Goal: Task Accomplishment & Management: Manage account settings

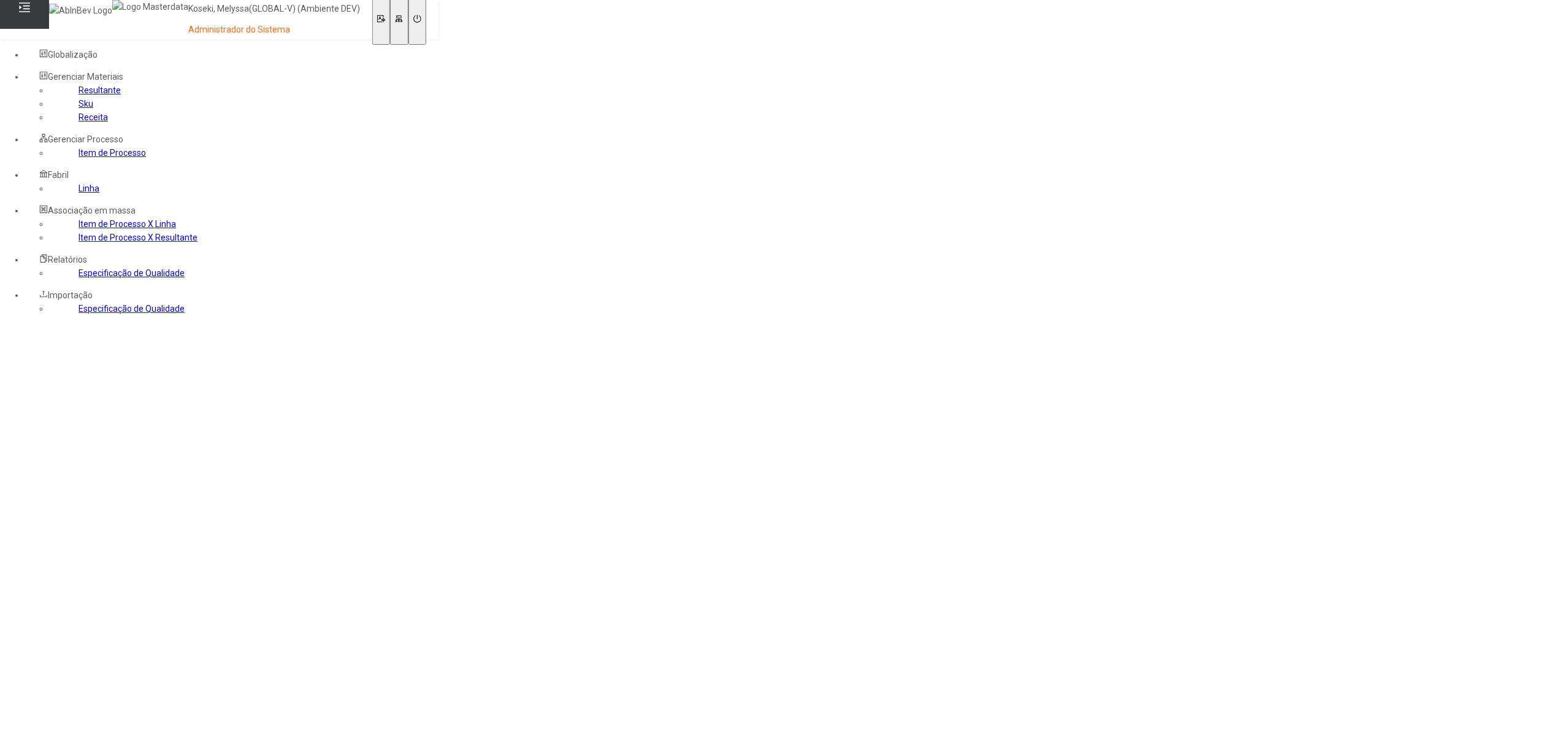
click at [421, 18] on icon at bounding box center [417, 19] width 8 height 8
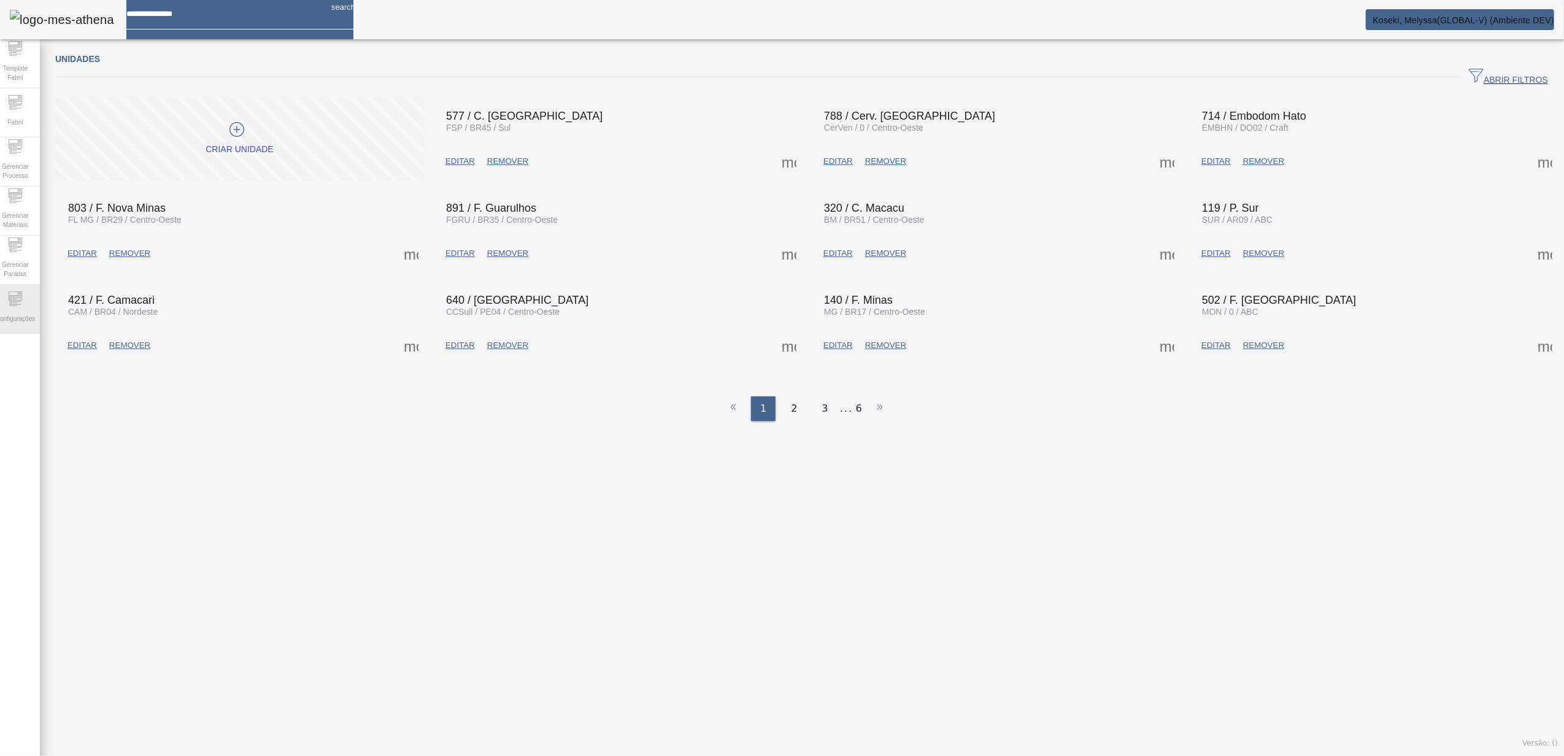
click at [26, 318] on span "Configurações" at bounding box center [15, 318] width 47 height 17
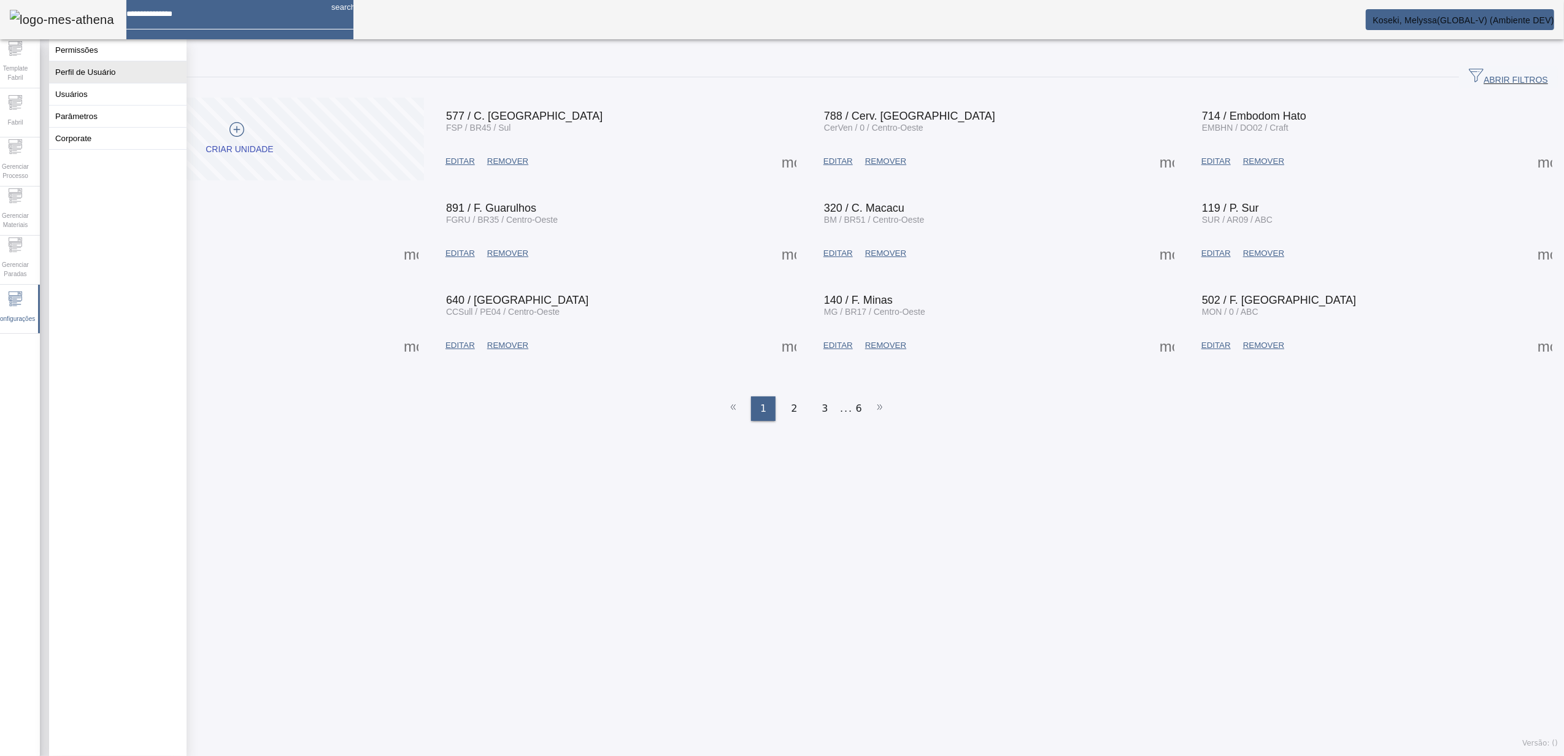
click at [123, 83] on button "Perfil de Usuário" at bounding box center [117, 71] width 137 height 21
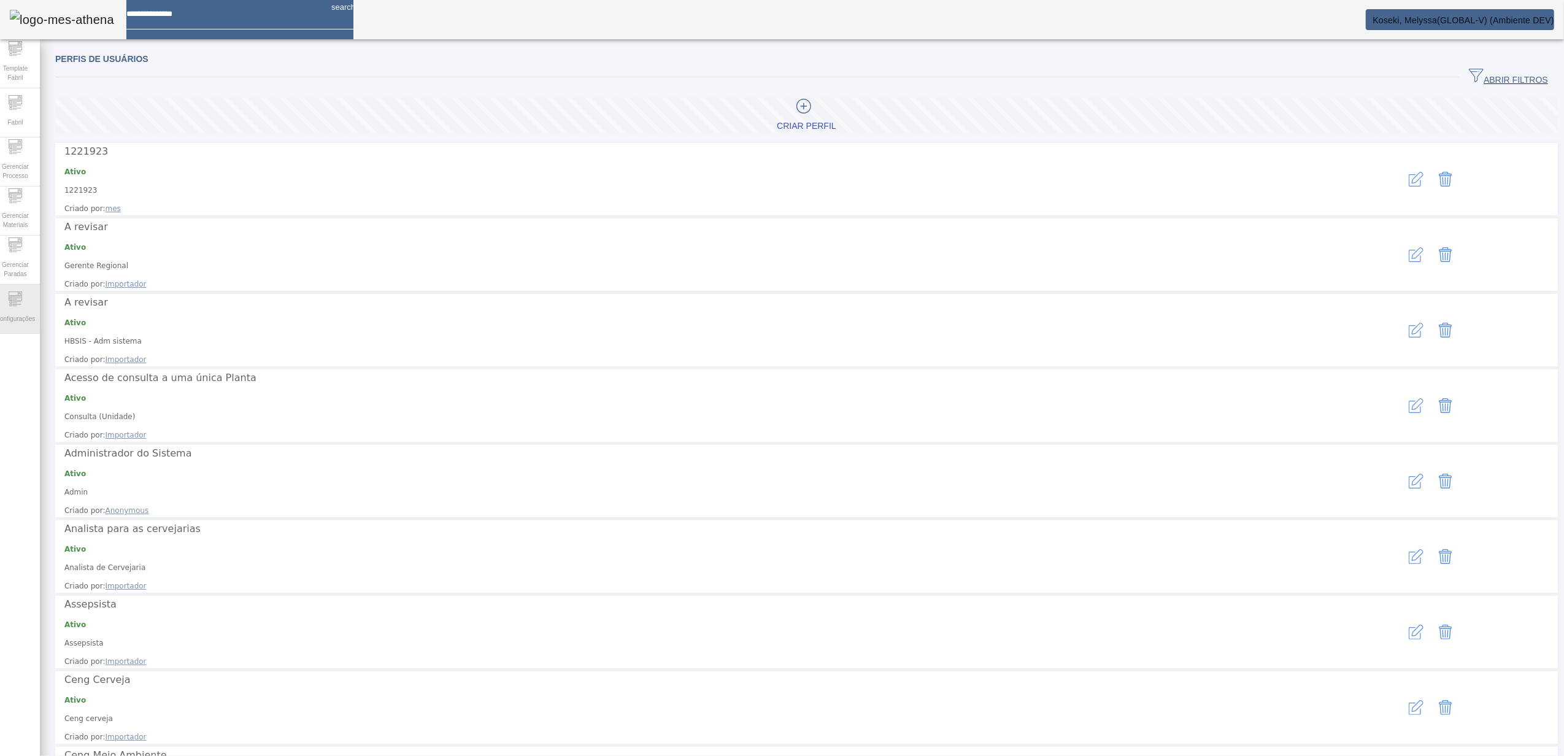
click at [30, 312] on span "Configurações" at bounding box center [15, 318] width 47 height 17
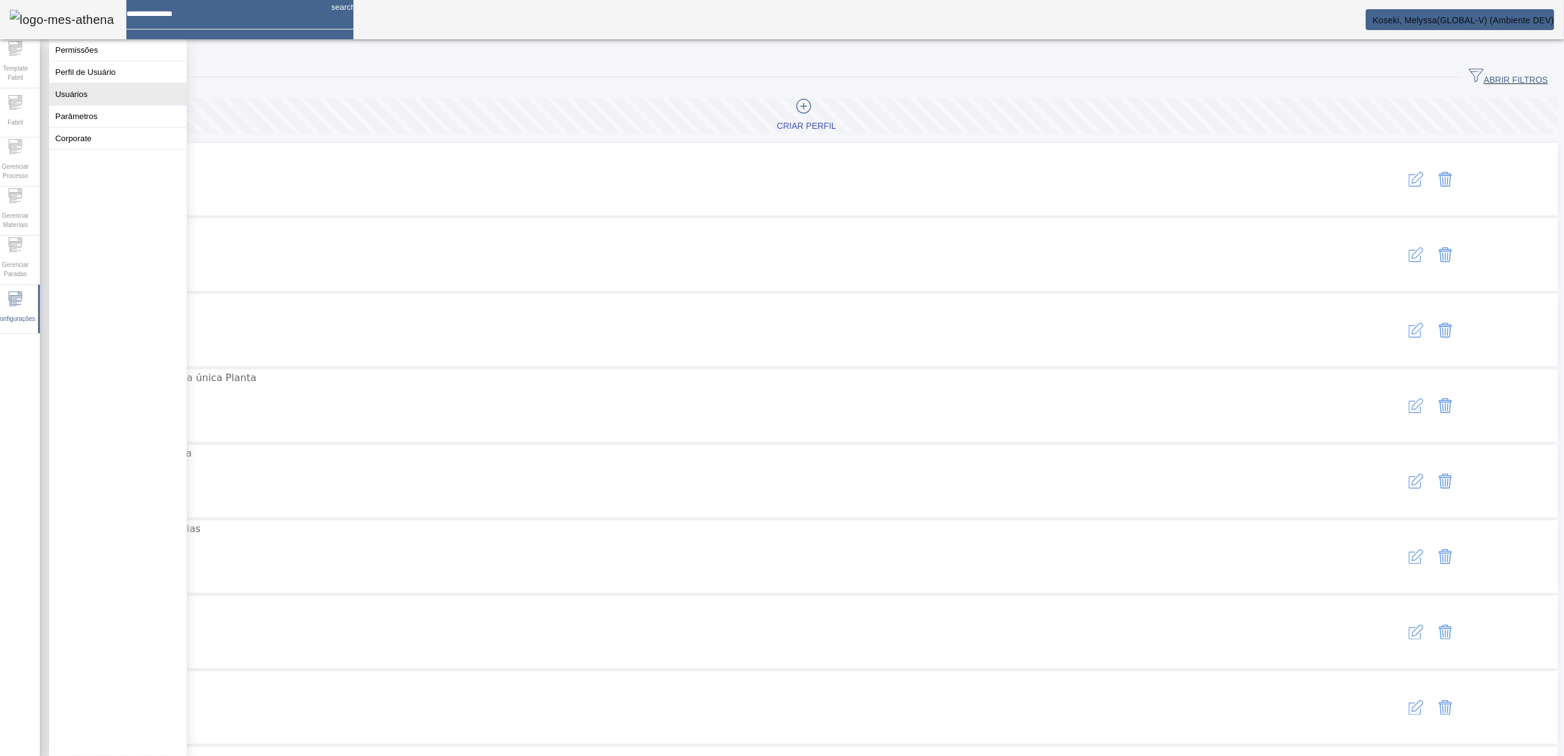
click at [83, 105] on button "Usuários" at bounding box center [117, 93] width 137 height 21
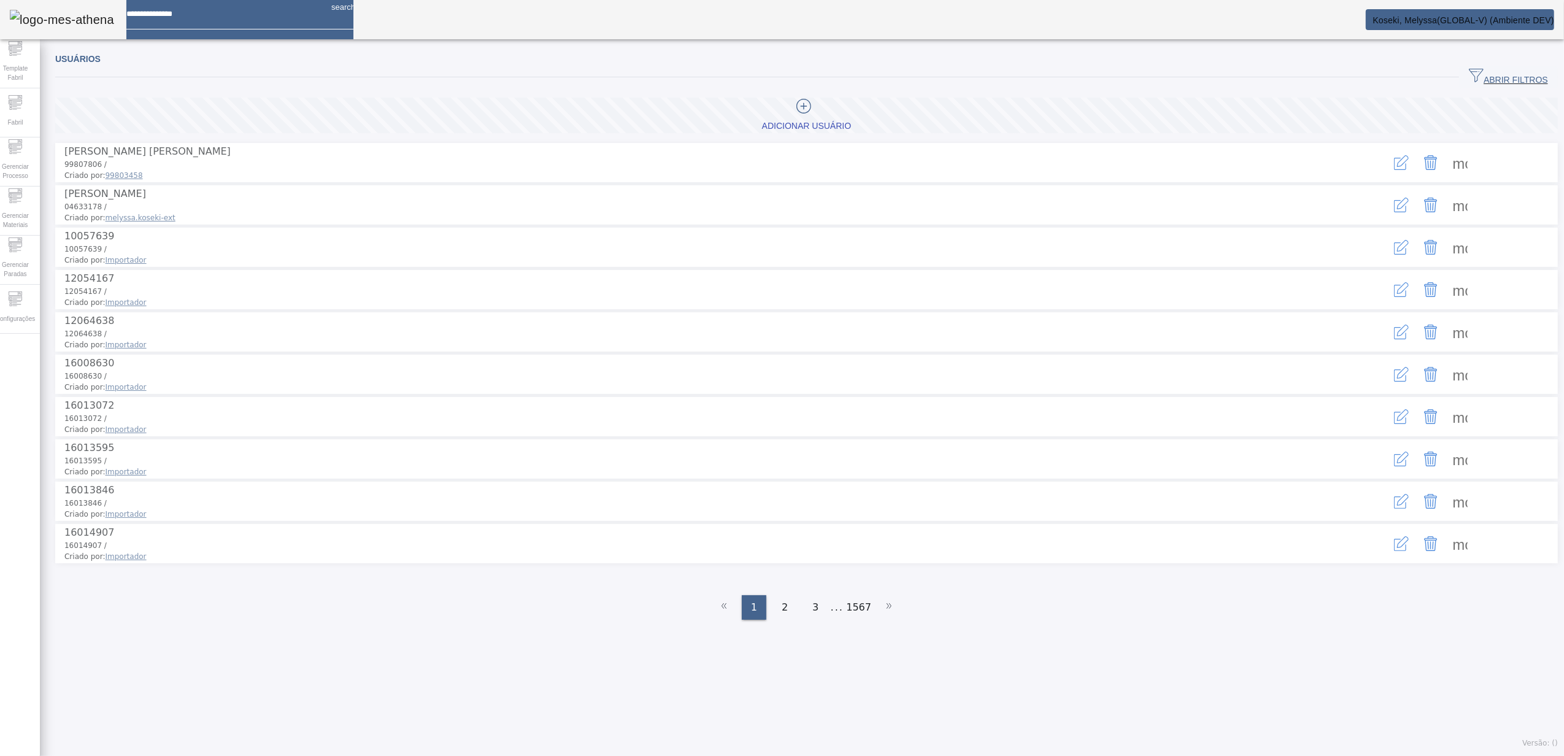
click at [1481, 72] on span "ABRIR FILTROS" at bounding box center [1508, 77] width 79 height 18
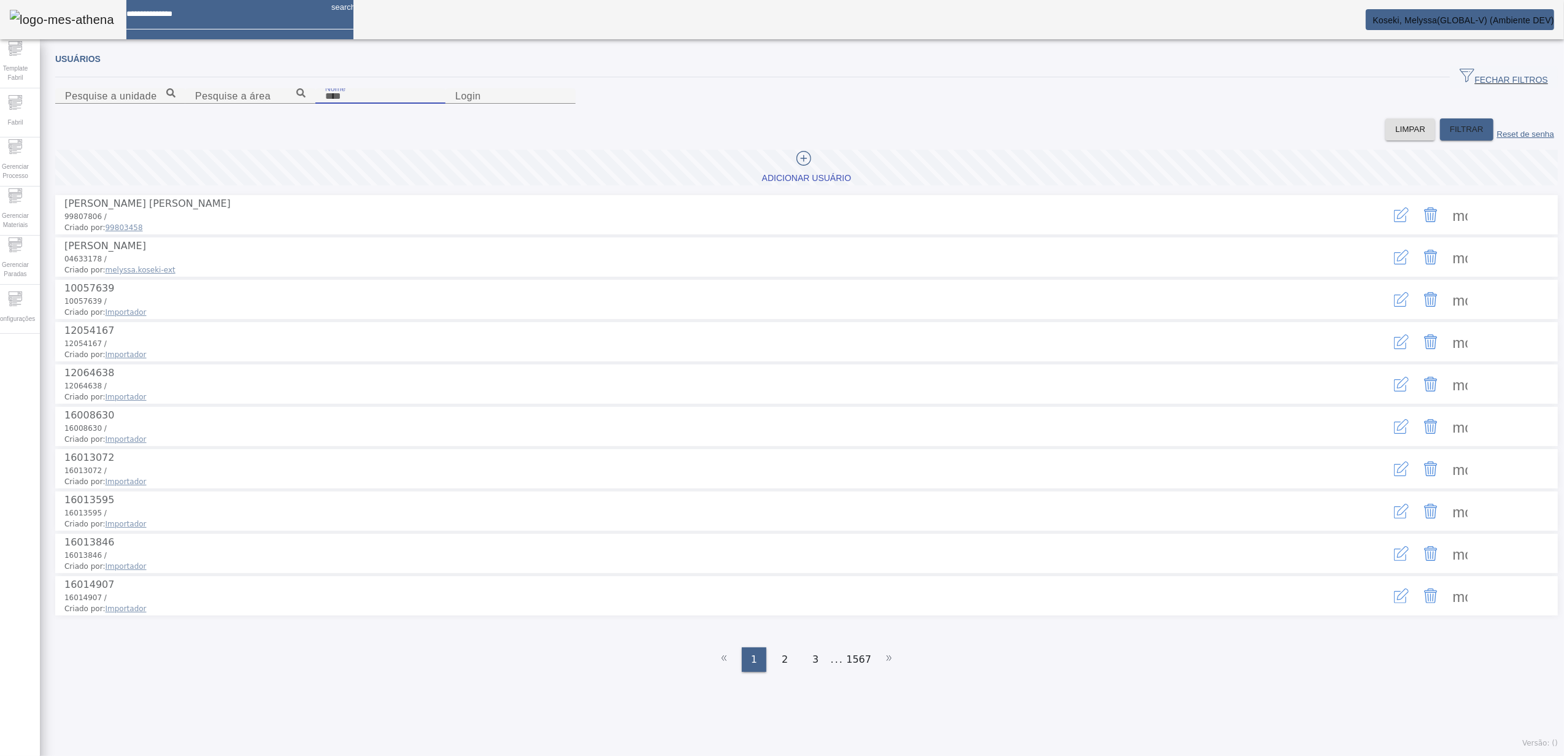
click at [379, 104] on input "Nome" at bounding box center [380, 96] width 110 height 15
type input "*******"
click at [1450, 136] on span "FILTRAR" at bounding box center [1467, 129] width 34 height 12
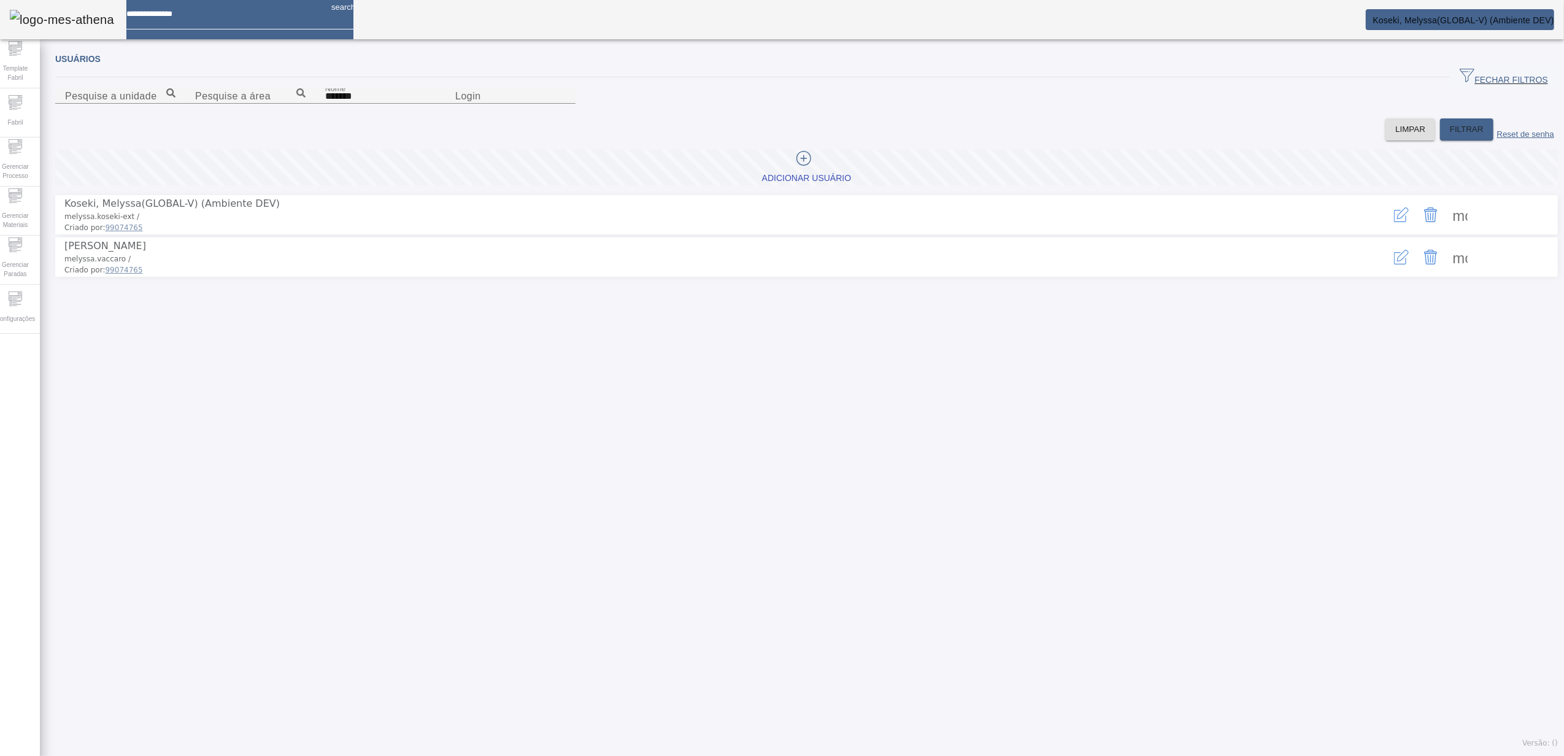
click at [1394, 222] on icon "button" at bounding box center [1401, 214] width 15 height 15
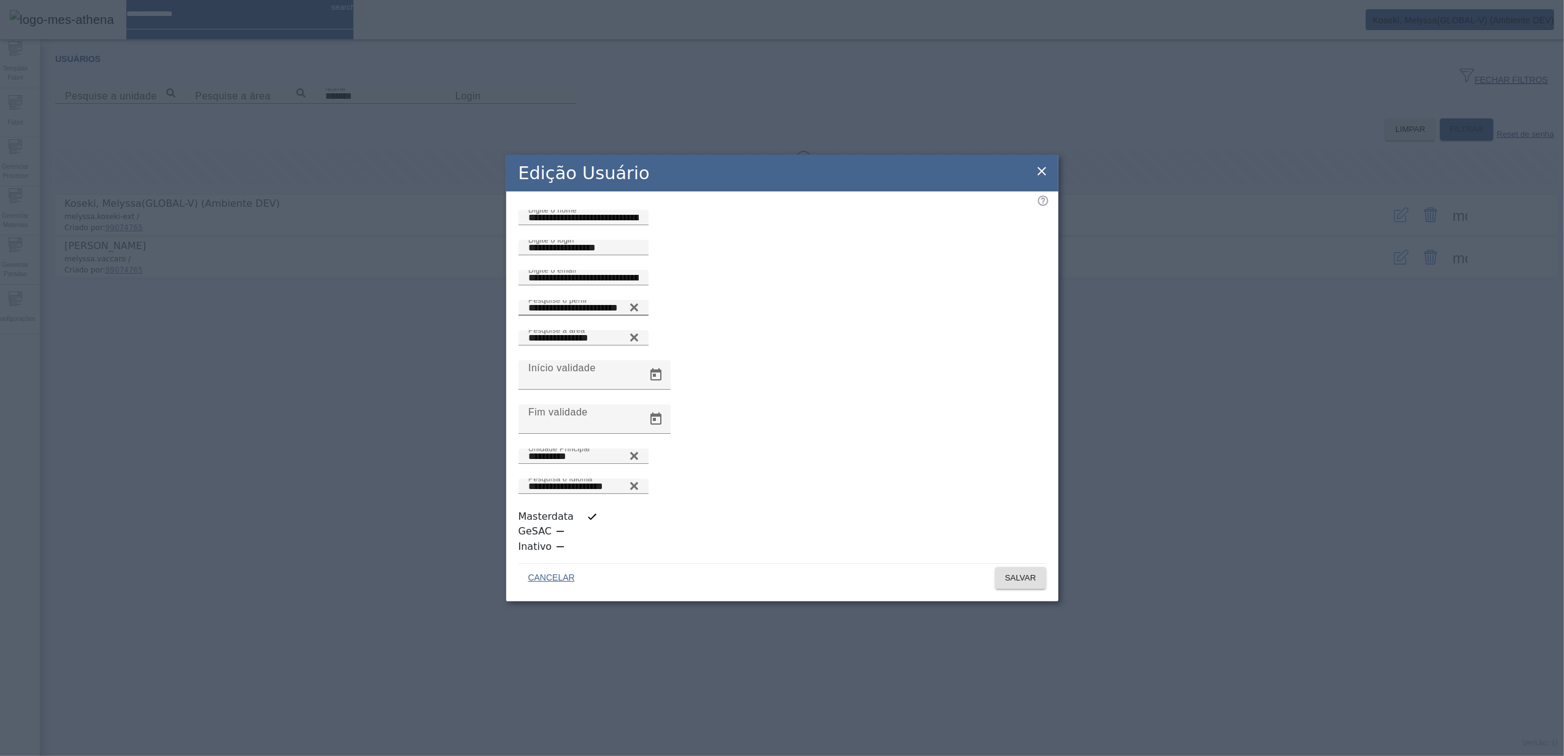
click at [583, 315] on input "**********" at bounding box center [583, 308] width 110 height 15
click at [1043, 179] on icon at bounding box center [1041, 171] width 15 height 15
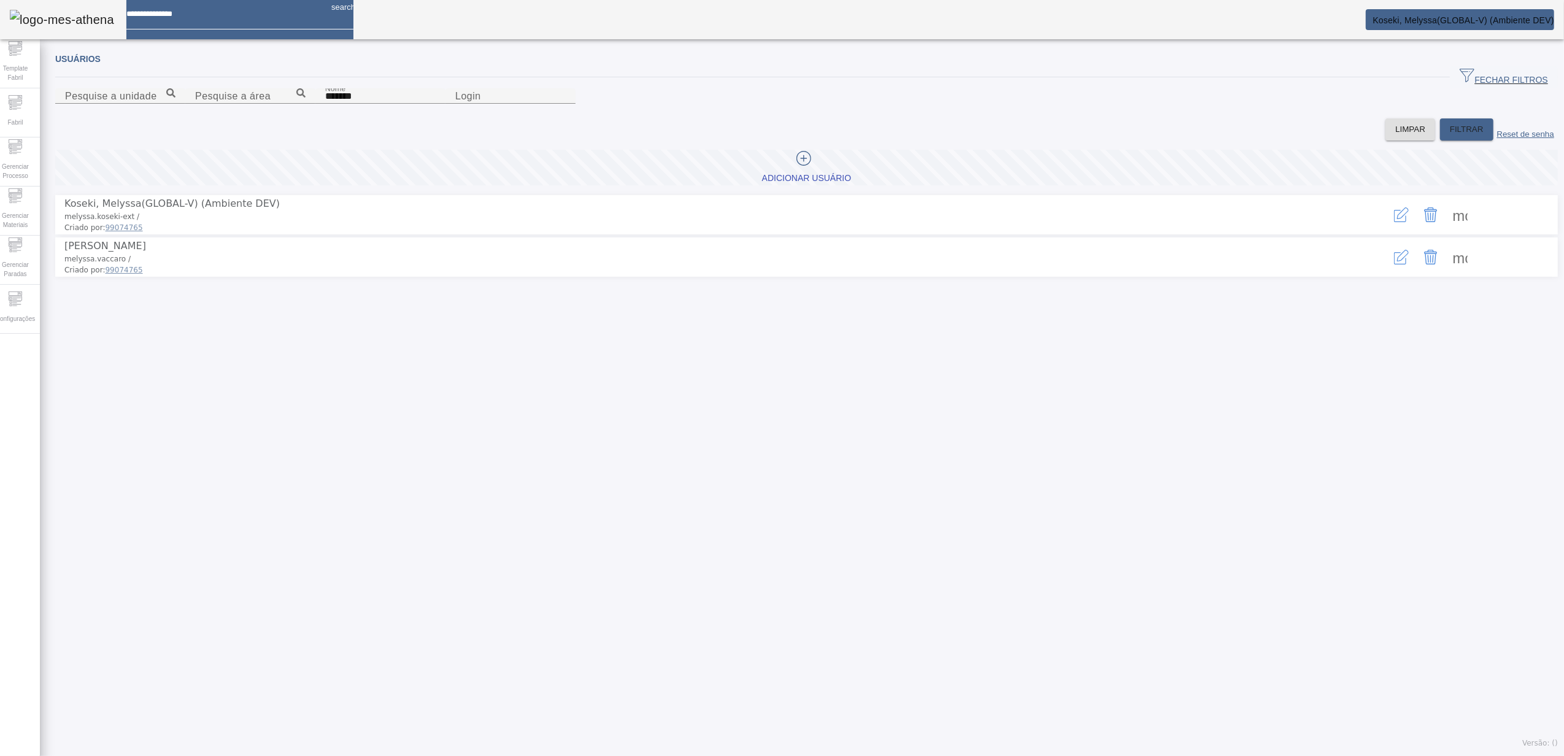
click at [1445, 229] on span at bounding box center [1459, 214] width 29 height 29
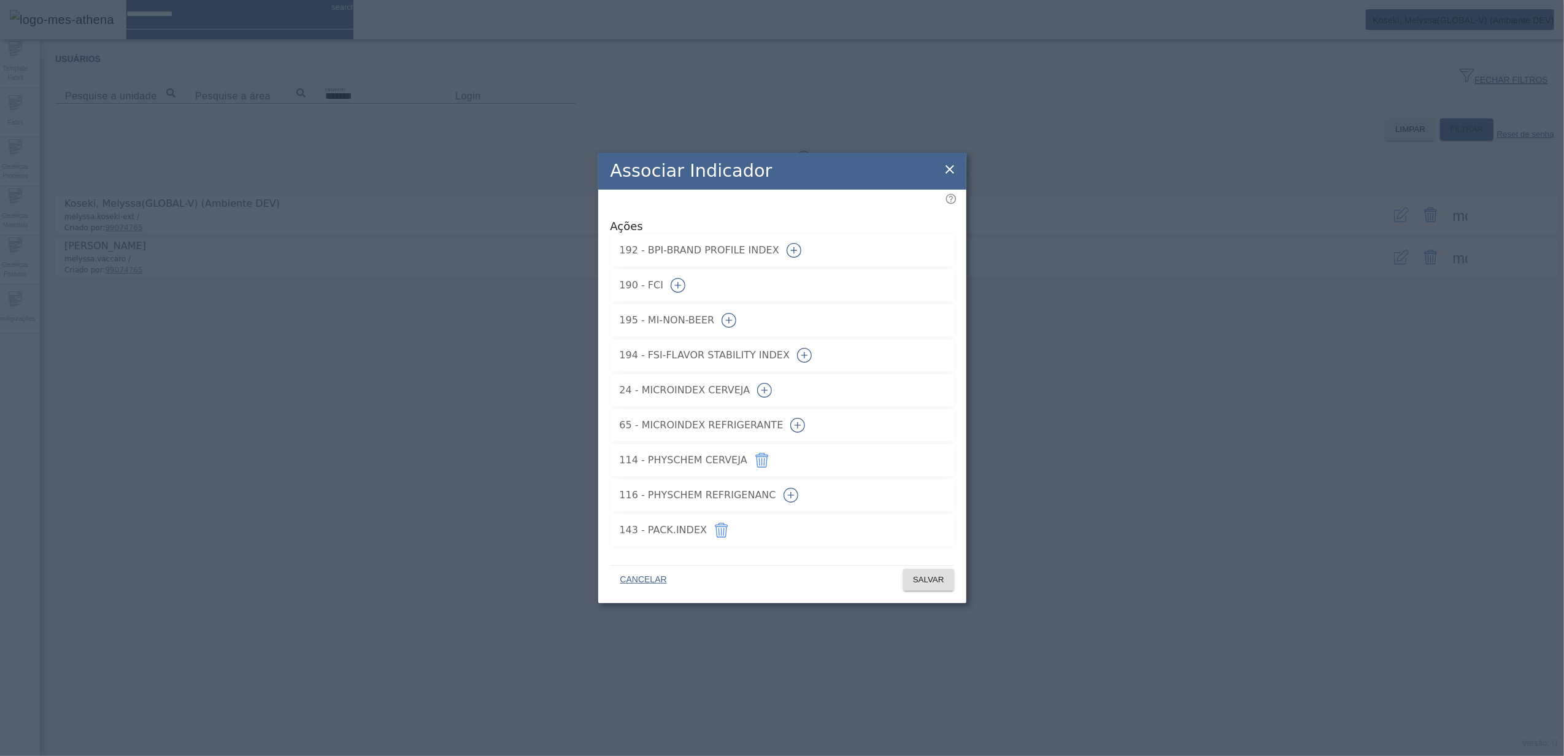
click at [685, 283] on icon "button" at bounding box center [678, 285] width 15 height 15
click at [921, 574] on span "SALVAR" at bounding box center [928, 580] width 31 height 12
